Goal: Task Accomplishment & Management: Use online tool/utility

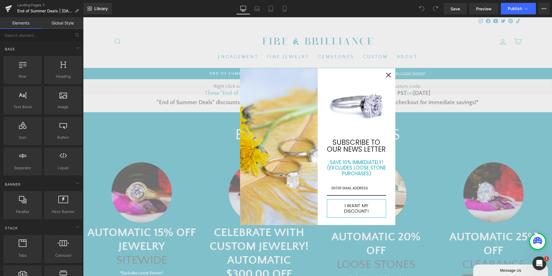
click at [387, 75] on div "Close" at bounding box center [388, 74] width 9 height 9
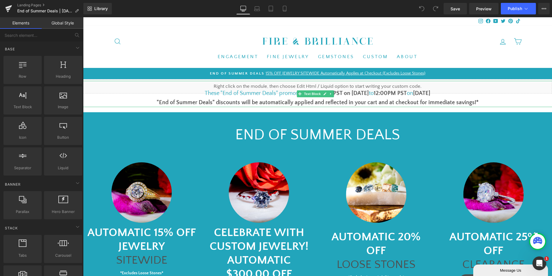
click at [356, 92] on font "1pm PST on [DATE]" at bounding box center [344, 93] width 47 height 6
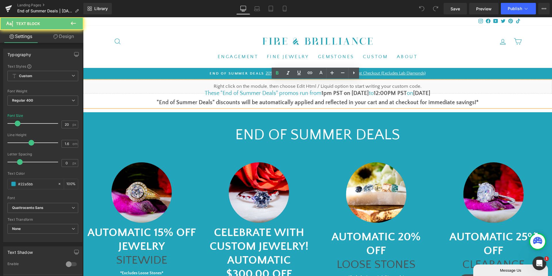
click at [352, 93] on font "1pm PST on [DATE]" at bounding box center [344, 93] width 47 height 6
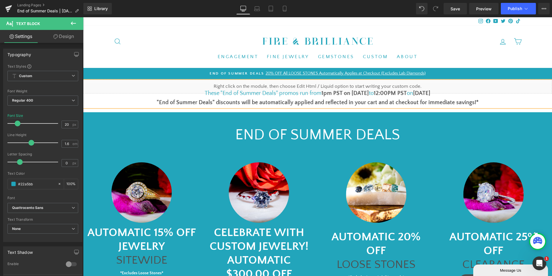
click at [422, 96] on b "[DATE]" at bounding box center [421, 93] width 17 height 6
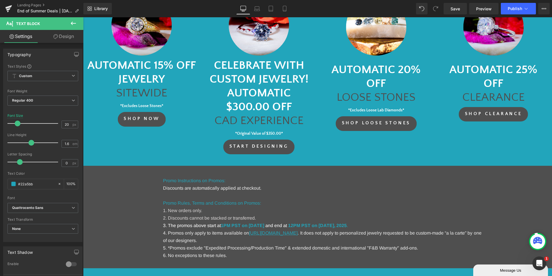
scroll to position [230, 0]
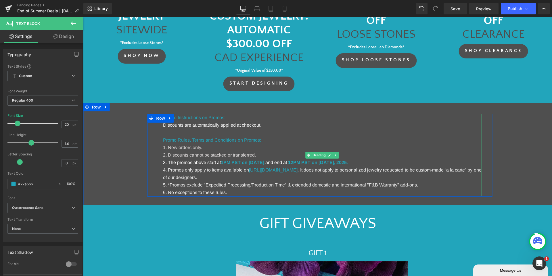
click at [264, 161] on strong "1PM PST on [DATE]" at bounding box center [242, 162] width 43 height 5
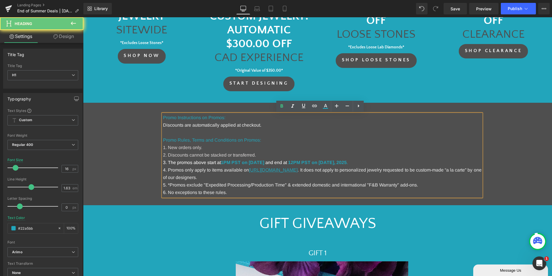
click at [264, 161] on strong "1PM PST on [DATE]" at bounding box center [242, 162] width 43 height 5
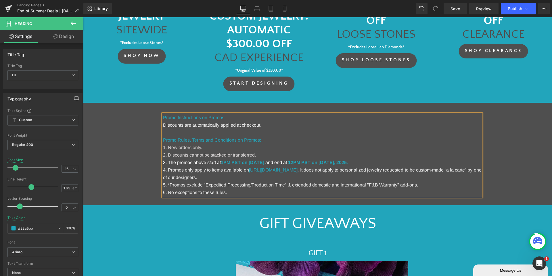
click at [334, 162] on strong "12PM PST on [DATE]" at bounding box center [311, 162] width 46 height 5
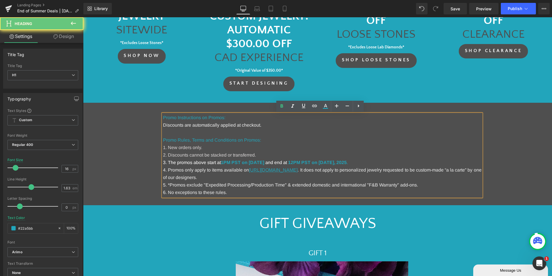
click at [334, 162] on strong "12PM PST on [DATE]" at bounding box center [311, 162] width 46 height 5
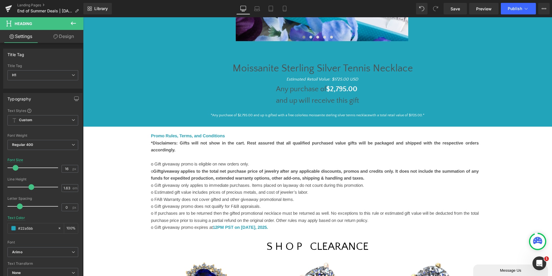
scroll to position [632, 0]
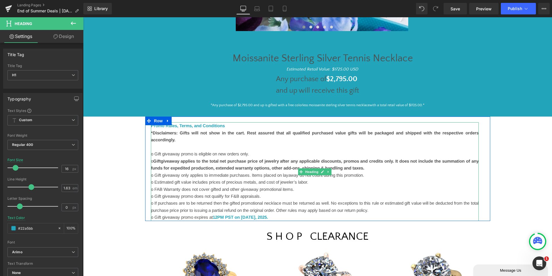
click at [255, 216] on font "12PM PST on [DATE]" at bounding box center [234, 216] width 43 height 5
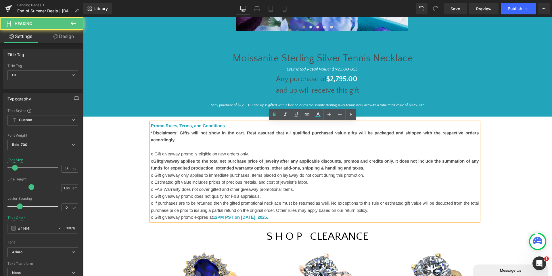
click at [255, 216] on font "12PM PST on [DATE]" at bounding box center [234, 216] width 43 height 5
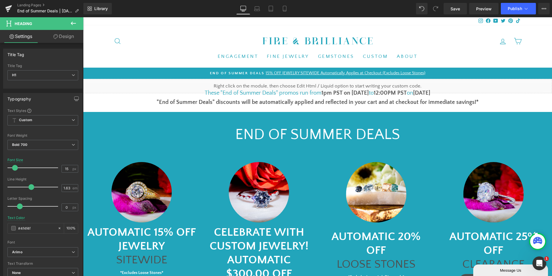
scroll to position [0, 0]
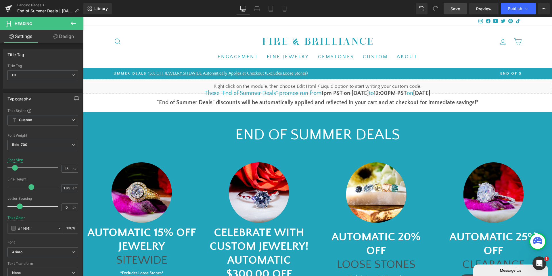
click at [450, 7] on link "Save" at bounding box center [455, 8] width 23 height 11
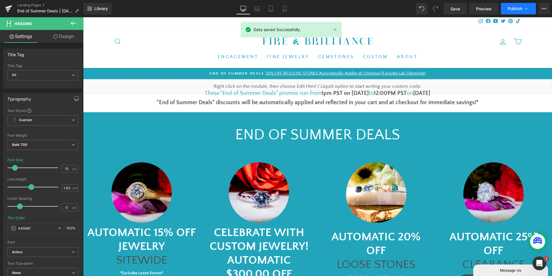
click at [523, 11] on button "Publish" at bounding box center [518, 8] width 35 height 11
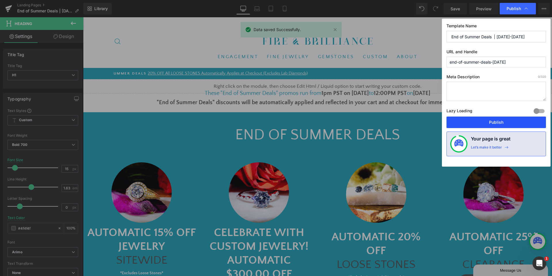
click at [507, 123] on button "Publish" at bounding box center [495, 121] width 99 height 11
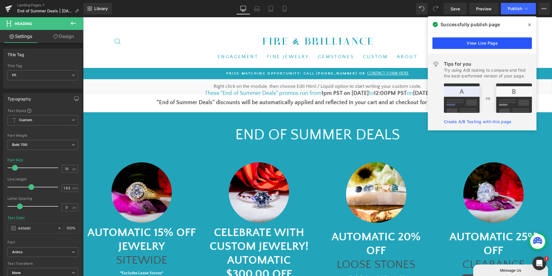
click at [488, 48] on link "View Live Page" at bounding box center [481, 42] width 99 height 11
